Goal: Task Accomplishment & Management: Use online tool/utility

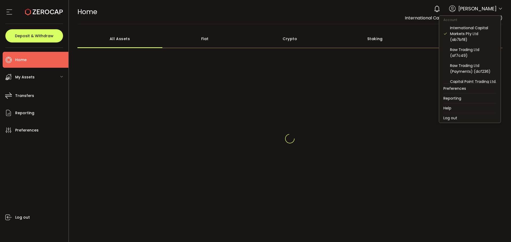
click at [498, 11] on span at bounding box center [500, 8] width 4 height 5
click at [498, 9] on icon at bounding box center [500, 9] width 4 height 4
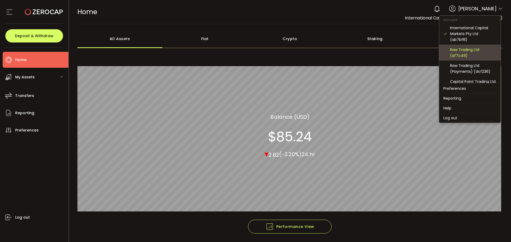
click at [470, 52] on div "Raw Trading Ltd (af7c49)" at bounding box center [473, 53] width 46 height 12
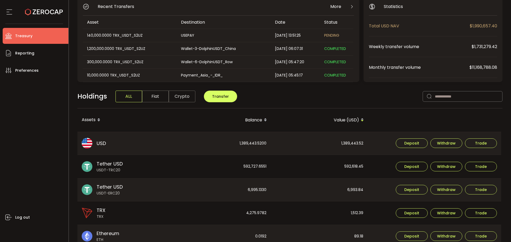
scroll to position [53, 0]
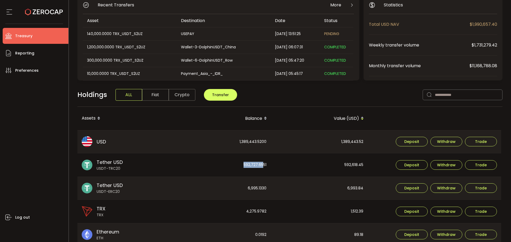
drag, startPoint x: 240, startPoint y: 165, endPoint x: 263, endPoint y: 164, distance: 22.6
click at [263, 164] on div "592,727.6551" at bounding box center [222, 165] width 96 height 23
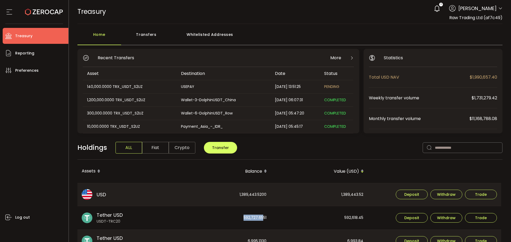
scroll to position [0, 0]
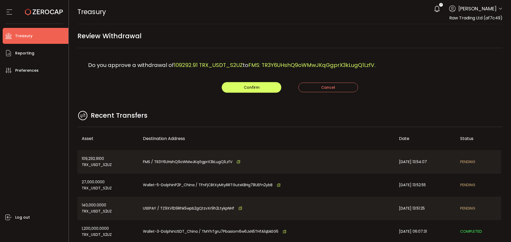
click at [292, 105] on main "Review Withdrawal Do you approve a withdrawal of 109292.91 TRX_USDT_S2UZ to FMS…" at bounding box center [290, 153] width 442 height 258
click at [254, 85] on button "Confirm" at bounding box center [252, 87] width 60 height 11
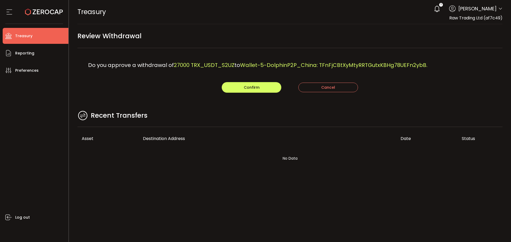
click at [229, 60] on div "Do you approve a withdrawal of 27000 TRX_USDT_S2UZ to Wallet-5-DolphinP2P_China…" at bounding box center [289, 65] width 425 height 34
click at [251, 87] on span "Confirm" at bounding box center [252, 87] width 16 height 5
click at [305, 55] on div "Do you approve a withdrawal of 140000 TRX_USDT_S2UZ to USEPAY: TZ9XV1D9Rhk5wpb2…" at bounding box center [289, 65] width 425 height 34
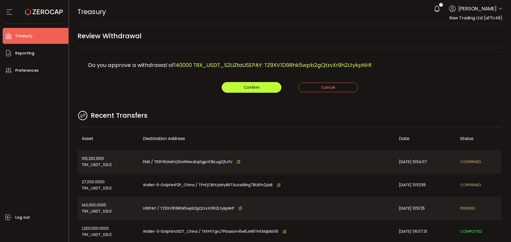
click at [231, 85] on button "Confirm" at bounding box center [252, 87] width 60 height 11
